Goal: Transaction & Acquisition: Purchase product/service

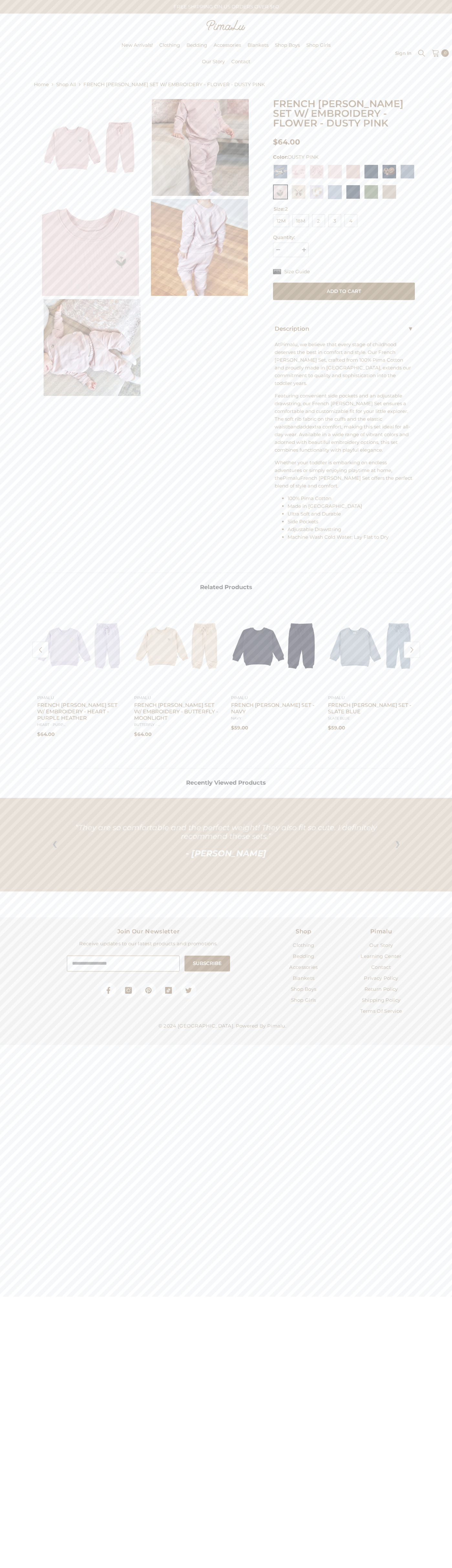
click at [451, 783] on div at bounding box center [446, 778] width 13 height 13
click at [287, 142] on span "$64.00" at bounding box center [287, 142] width 28 height 9
click at [330, 202] on div at bounding box center [334, 193] width 15 height 17
click at [290, 257] on input "*" at bounding box center [290, 250] width 36 height 15
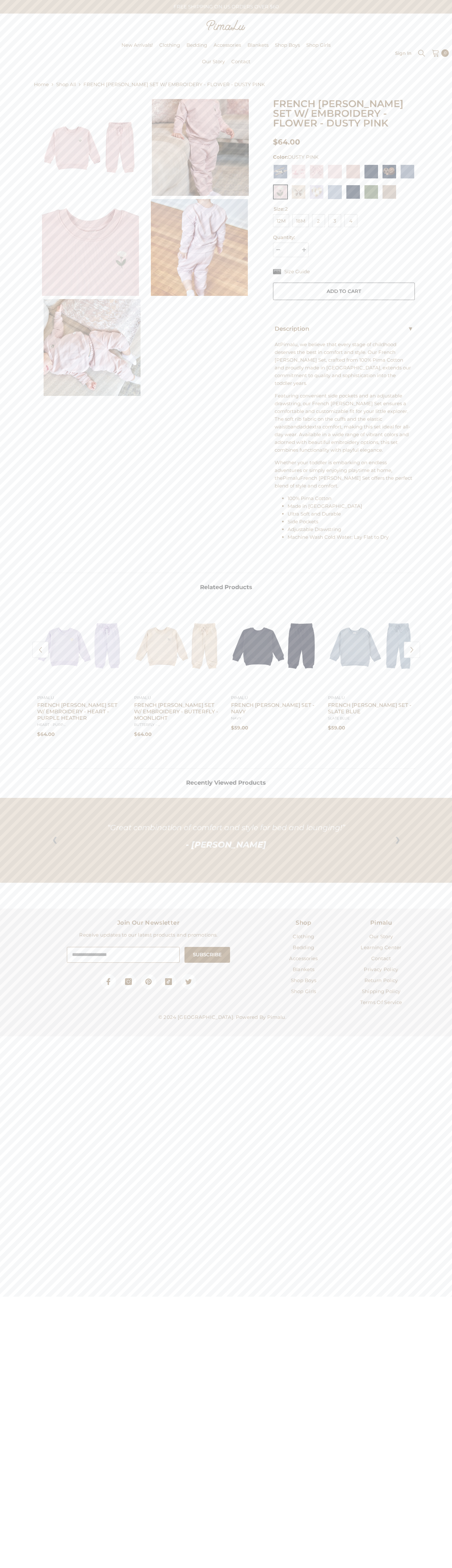
click at [344, 300] on button "Add to cart" at bounding box center [344, 291] width 142 height 17
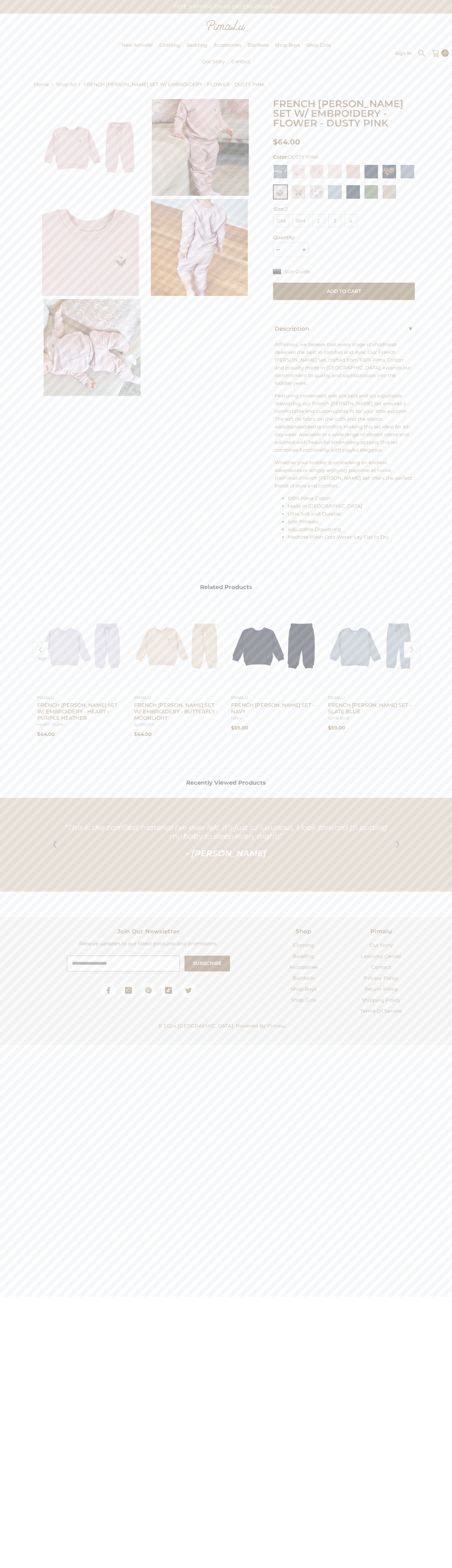
click at [277, 348] on span "At" at bounding box center [277, 344] width 6 height 6
click at [275, 419] on span "Featuring convenient side pockets and an adjustable drawstring, our French [PER…" at bounding box center [341, 411] width 133 height 37
click at [344, 300] on button "Add to cart" at bounding box center [344, 291] width 142 height 17
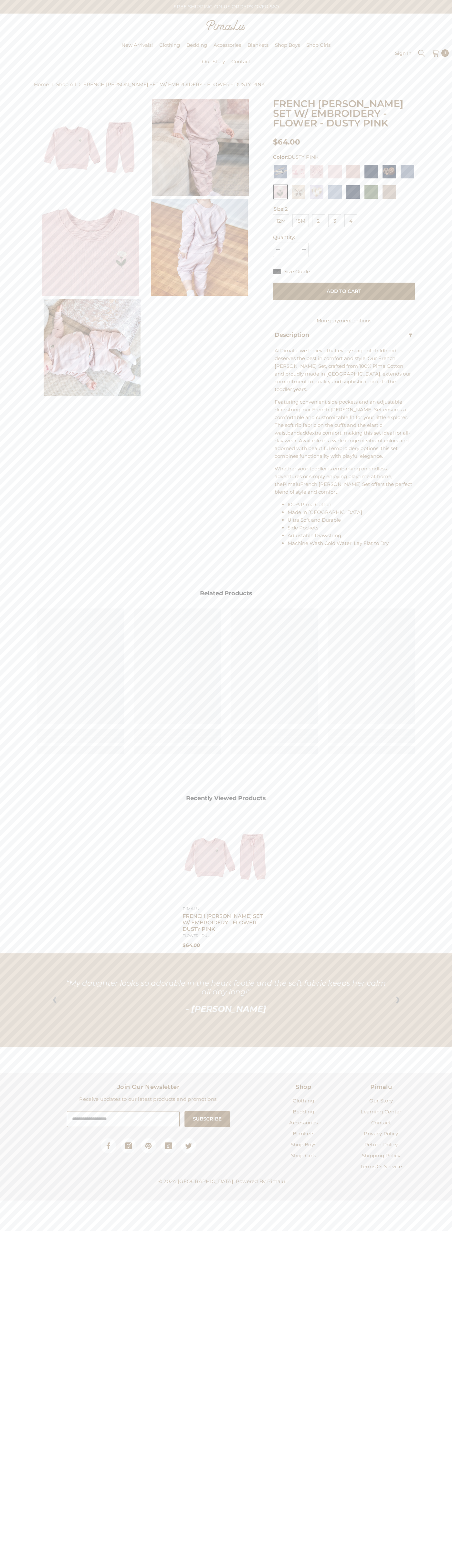
click at [435, 53] on icon at bounding box center [435, 52] width 7 height 7
